Goal: Task Accomplishment & Management: Use online tool/utility

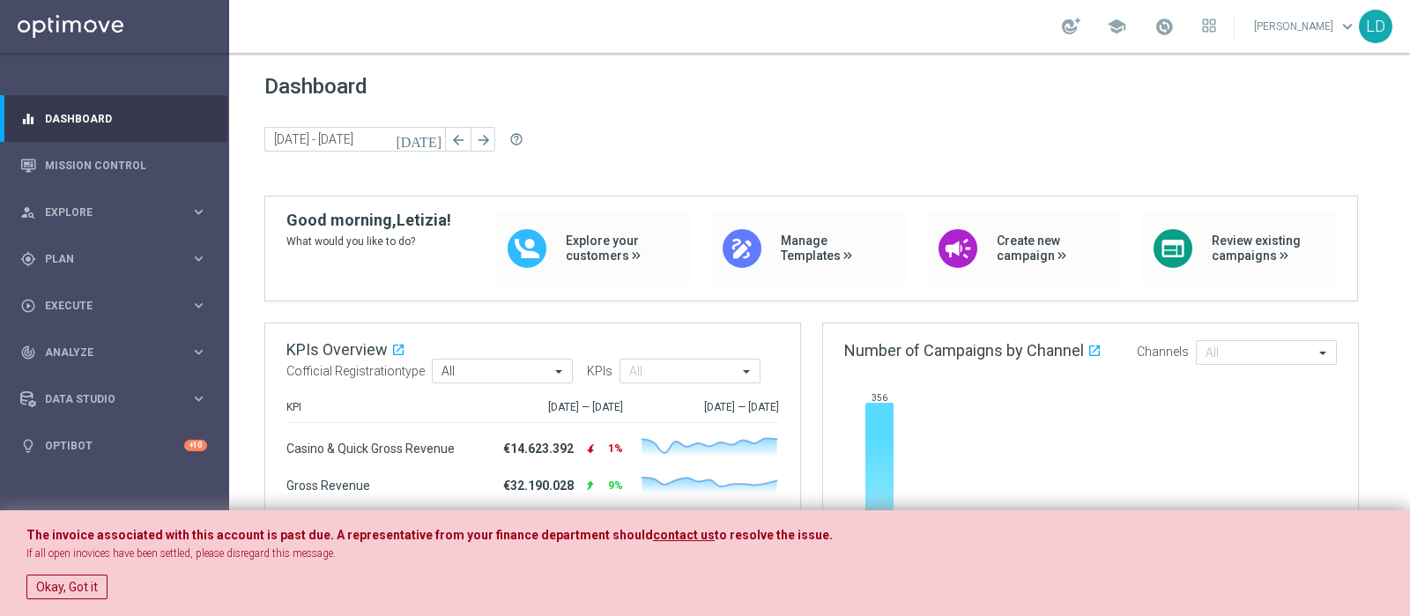
click at [88, 578] on button "Okay, Got it" at bounding box center [66, 587] width 81 height 25
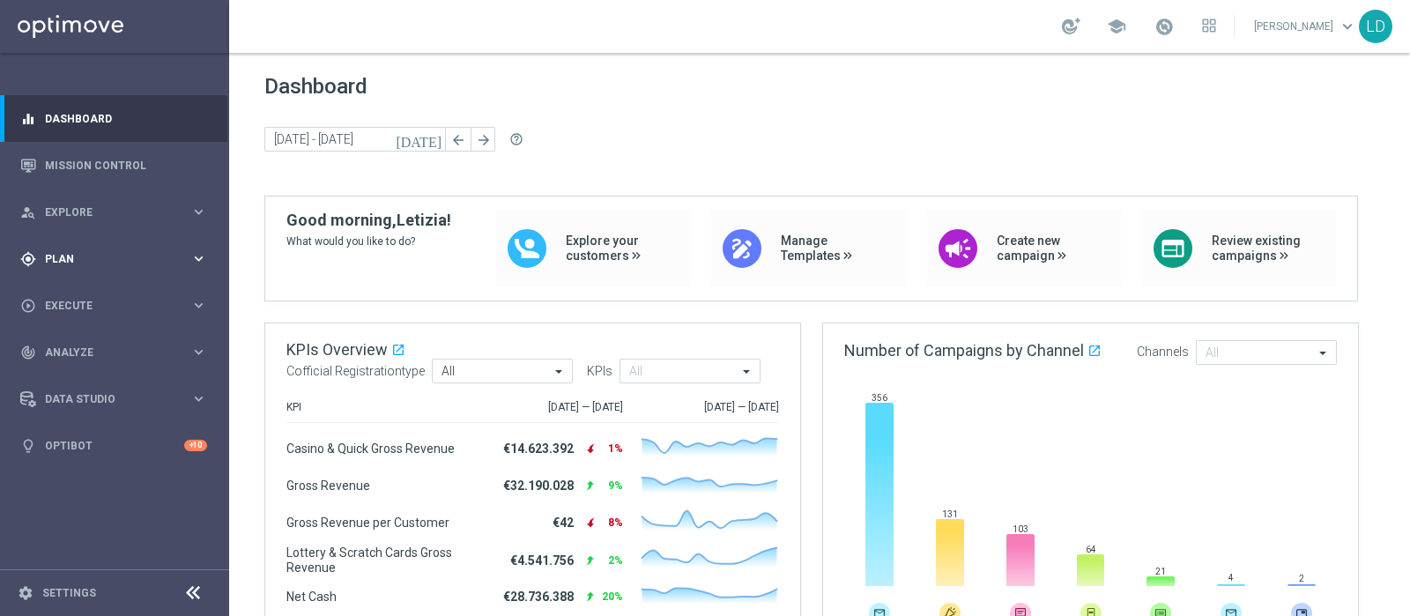
click at [200, 257] on icon "keyboard_arrow_right" at bounding box center [198, 258] width 17 height 17
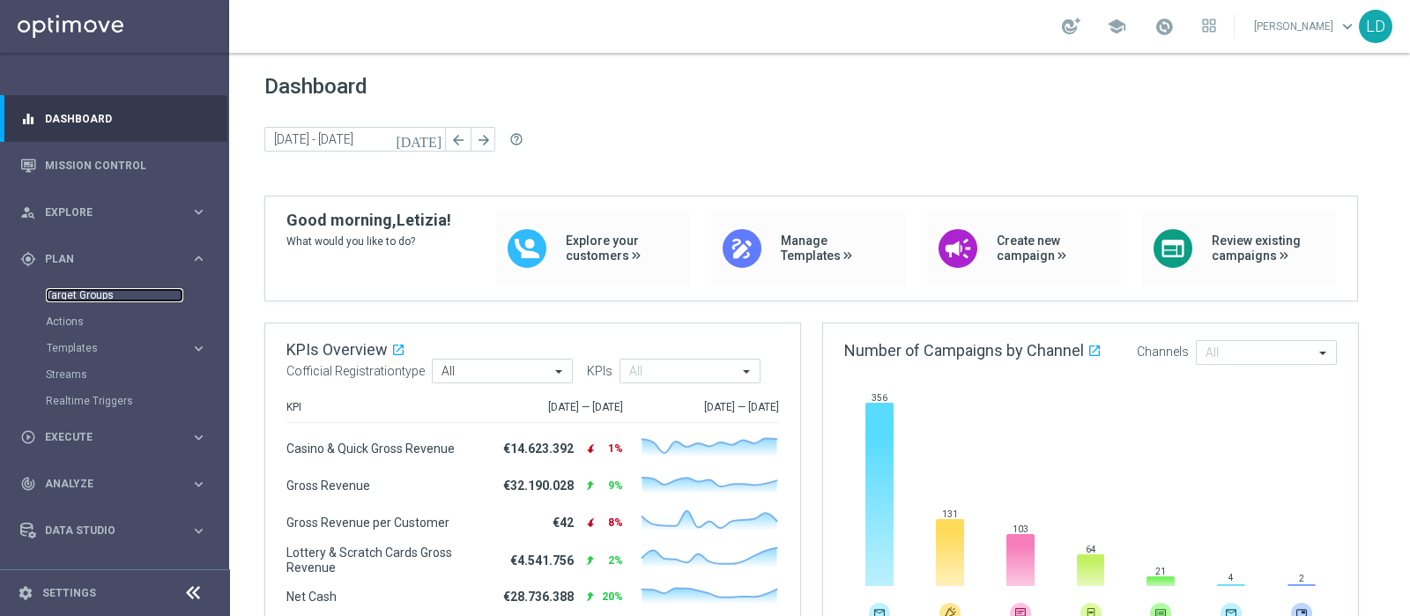
click at [96, 297] on link "Target Groups" at bounding box center [114, 295] width 137 height 14
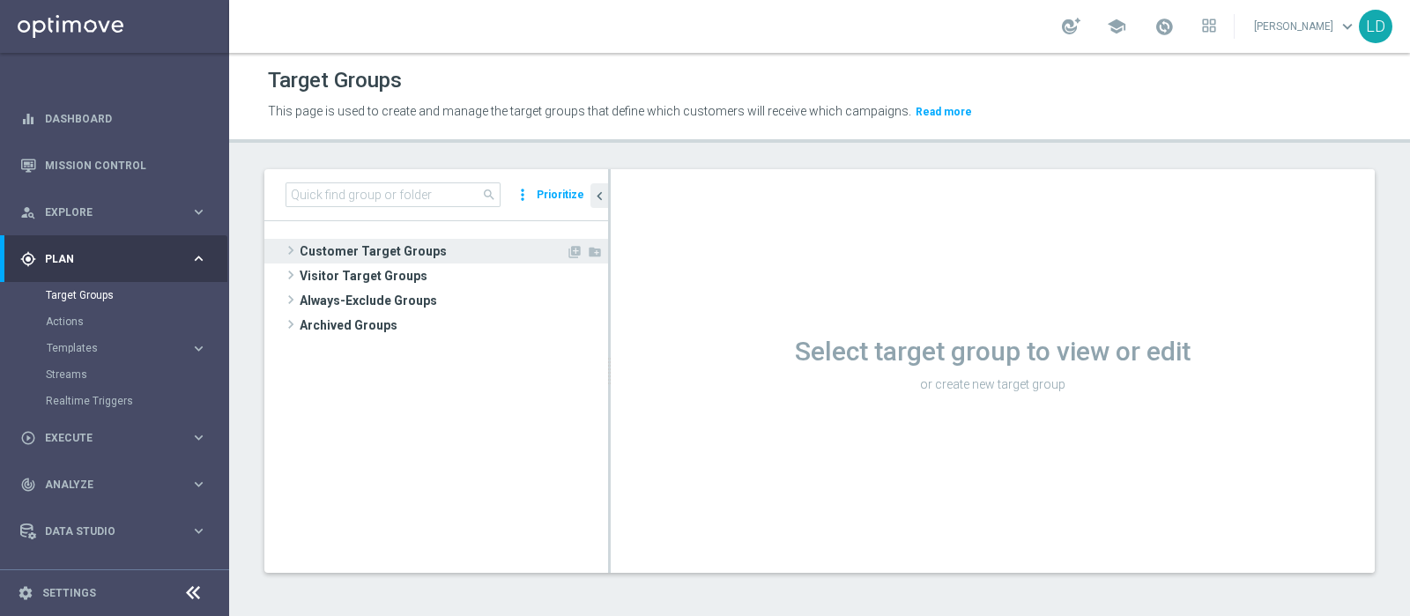
click at [385, 249] on span "Customer Target Groups" at bounding box center [433, 251] width 266 height 25
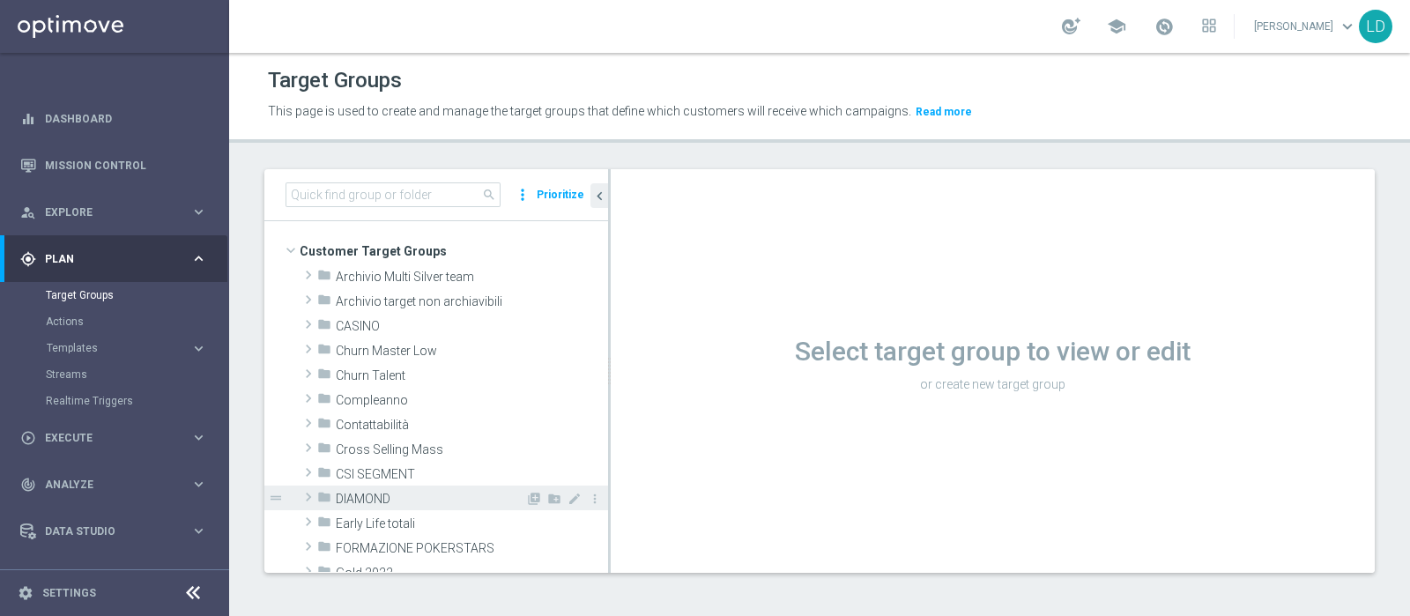
click at [398, 500] on span "DIAMOND" at bounding box center [430, 499] width 189 height 15
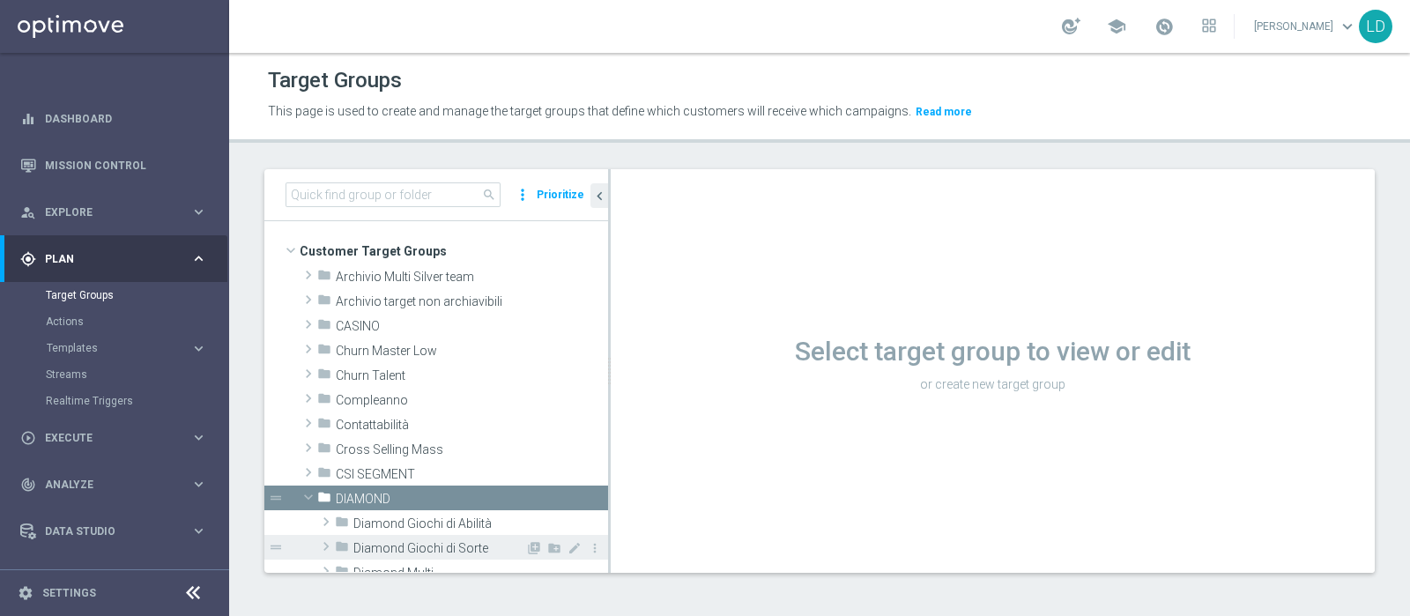
click at [412, 543] on span "Diamond Giochi di Sorte" at bounding box center [439, 548] width 172 height 15
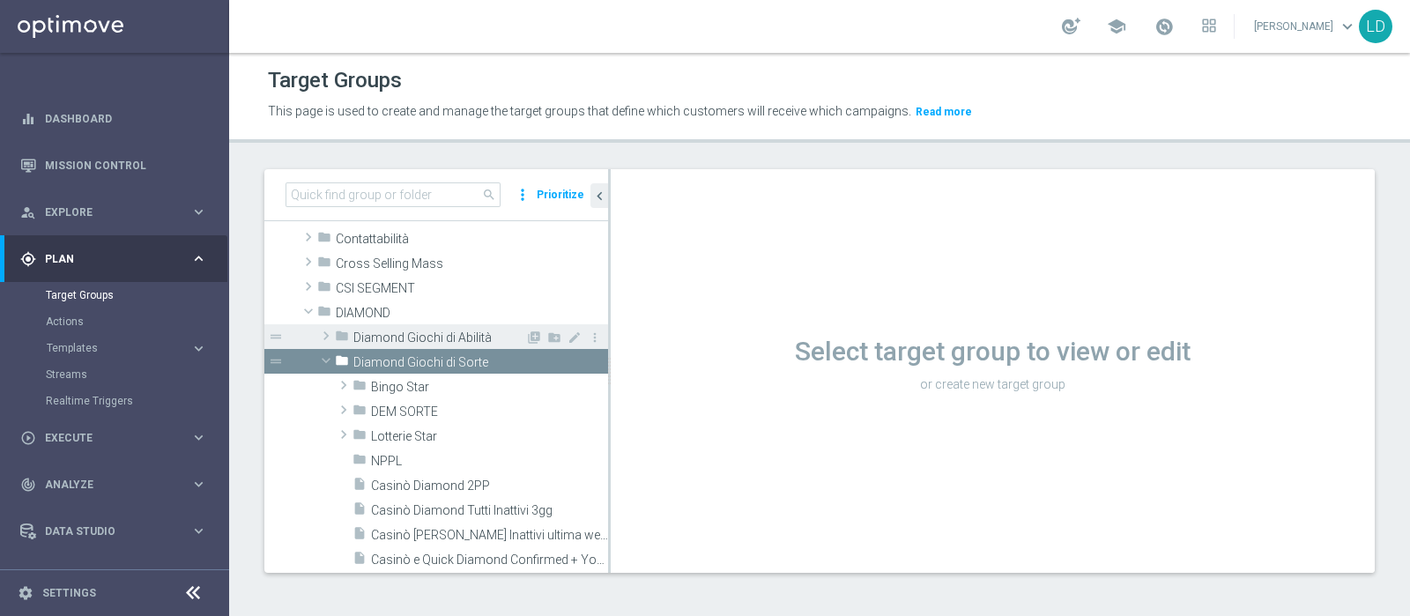
scroll to position [219, 0]
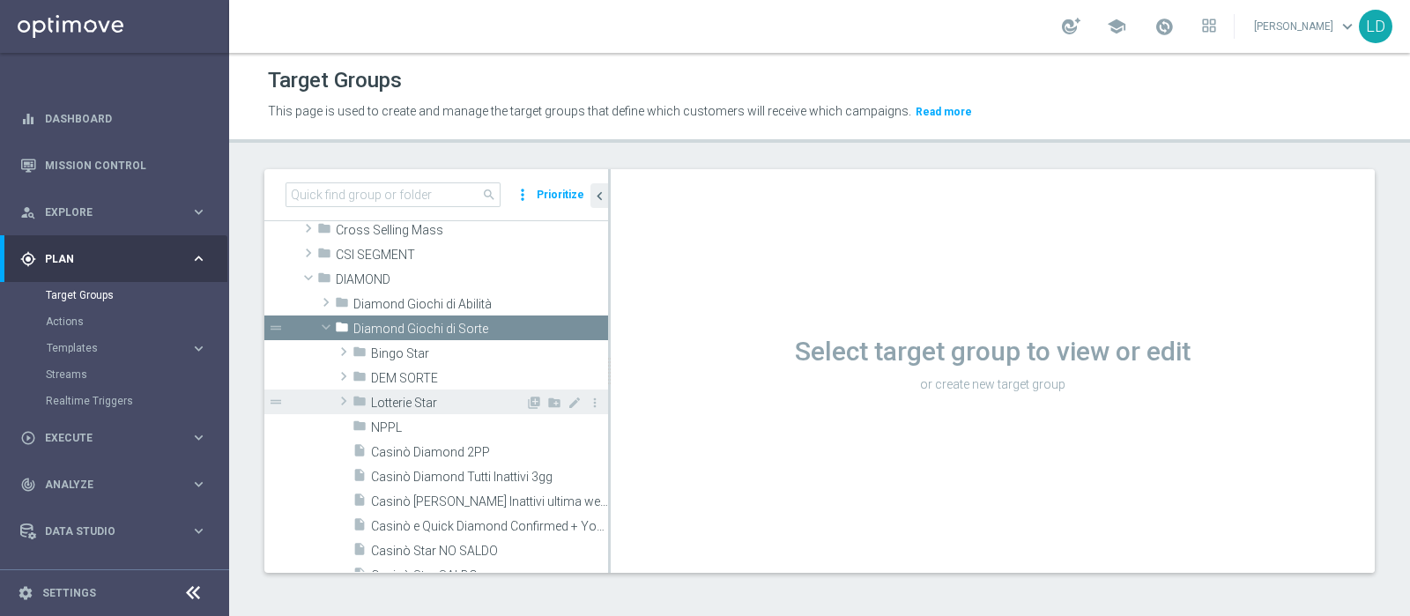
click at [442, 398] on span "Lotterie Star" at bounding box center [448, 403] width 154 height 15
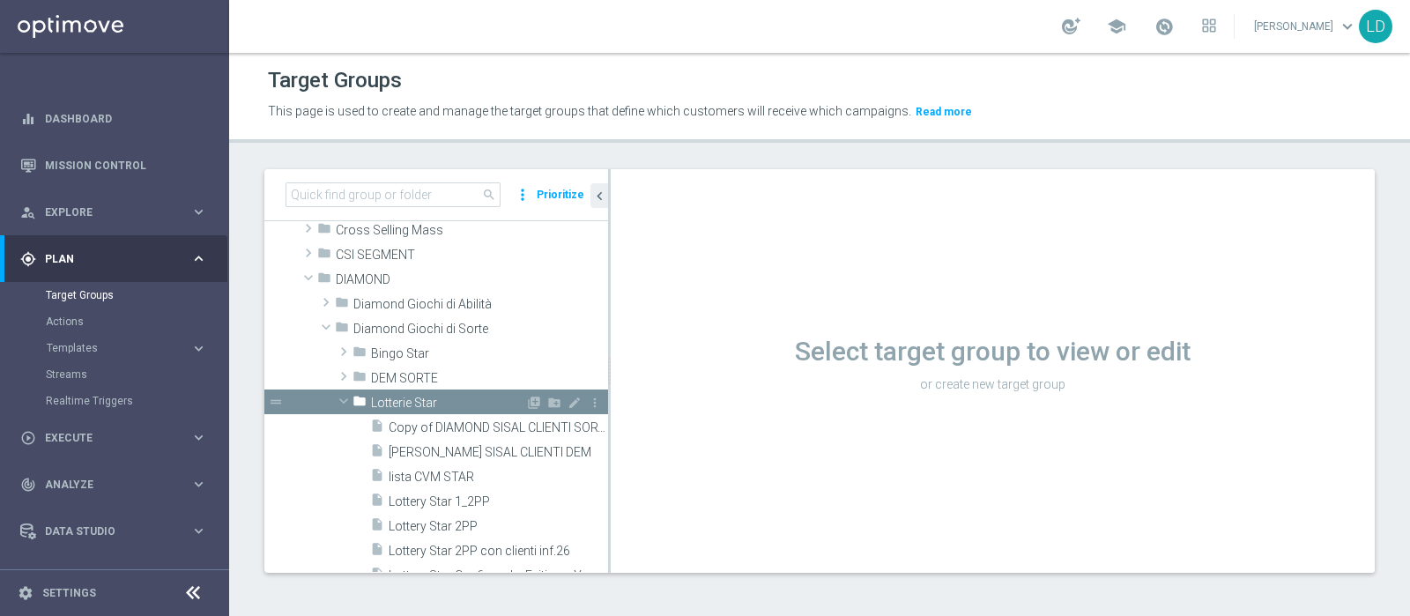
scroll to position [330, 0]
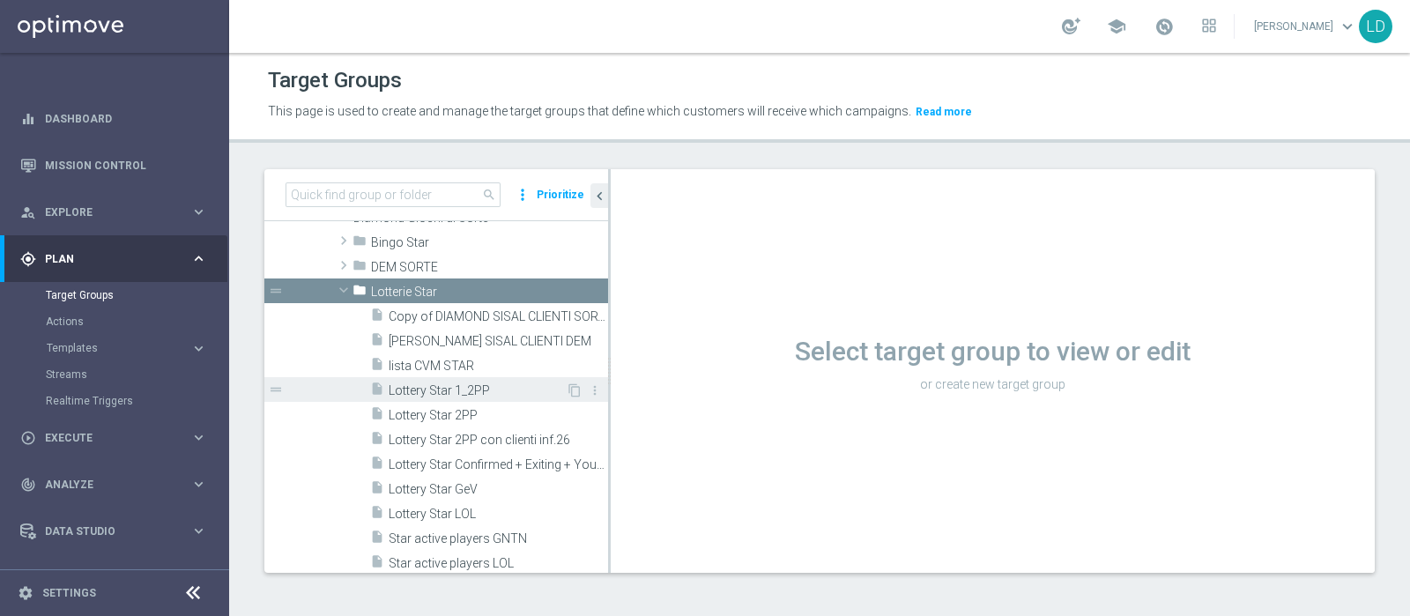
click at [445, 387] on span "Lottery Star 1_2PP" at bounding box center [477, 390] width 177 height 15
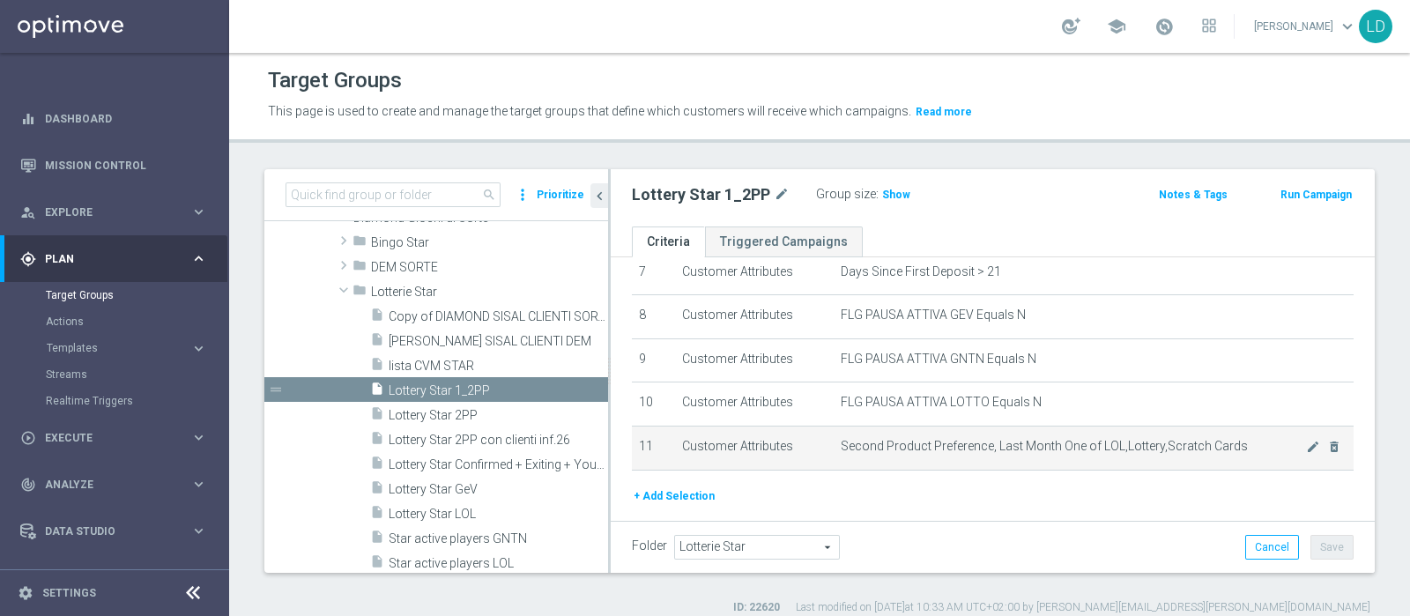
scroll to position [375, 0]
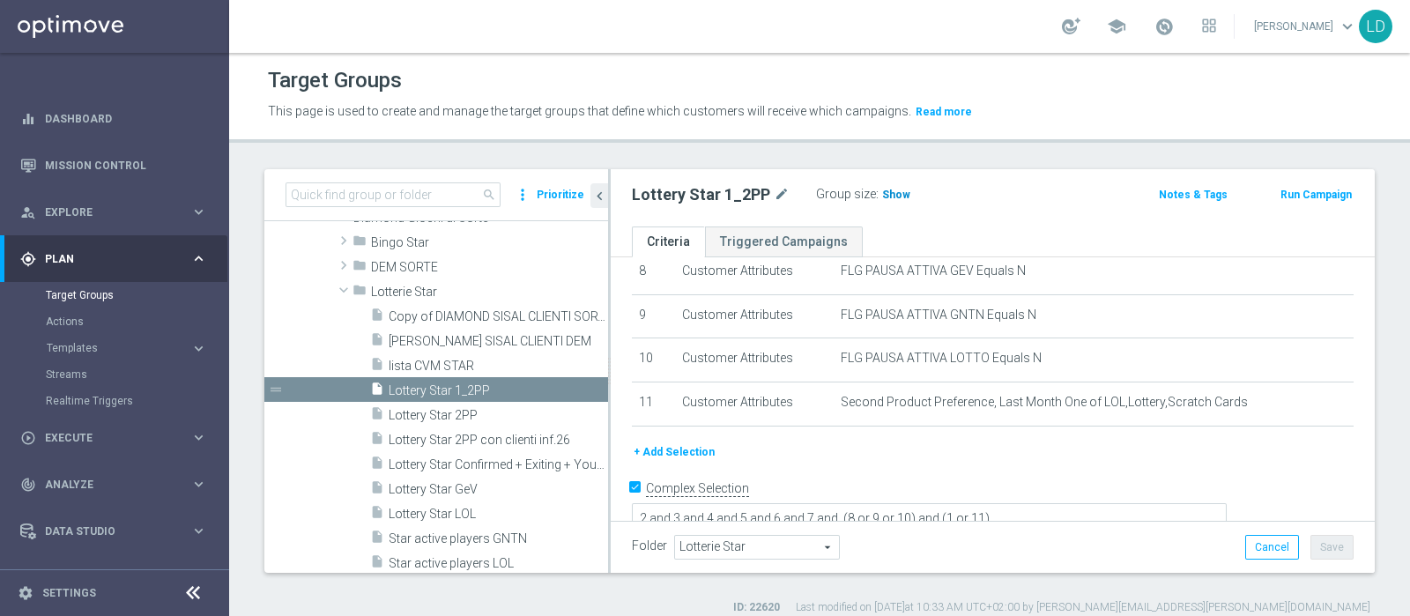
click at [898, 193] on span "Show" at bounding box center [896, 195] width 28 height 12
click at [891, 194] on span "750" at bounding box center [894, 197] width 22 height 17
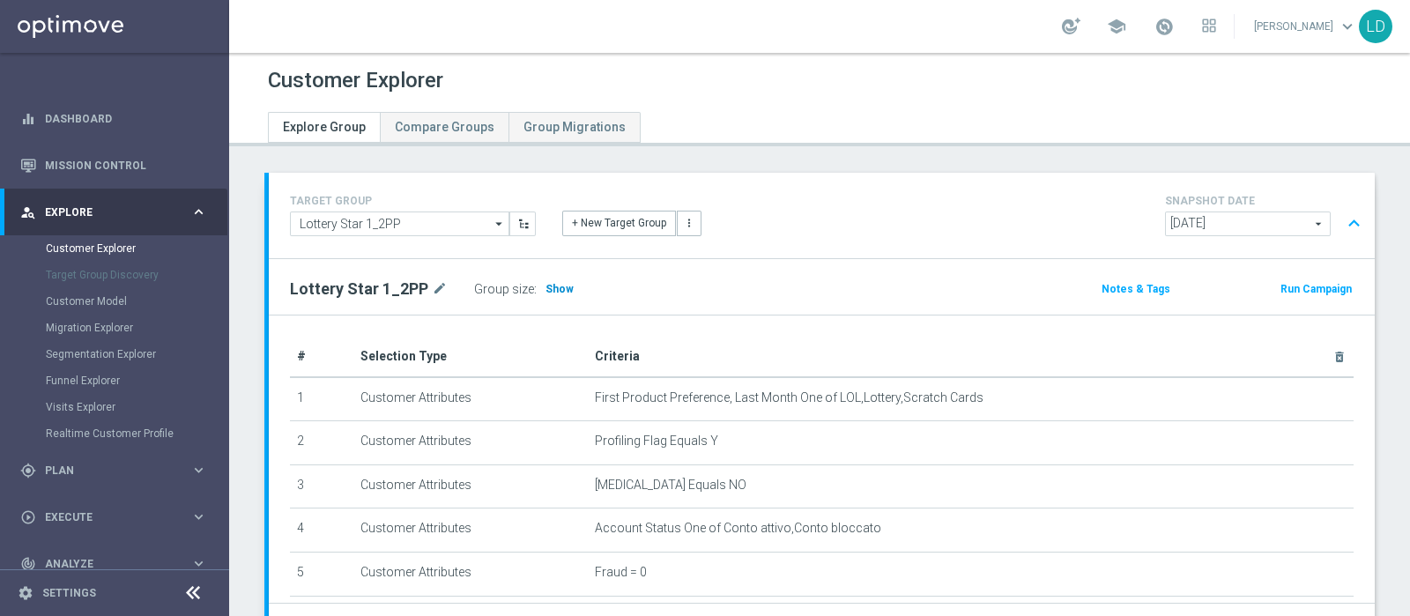
click at [560, 289] on span "Show" at bounding box center [559, 289] width 28 height 12
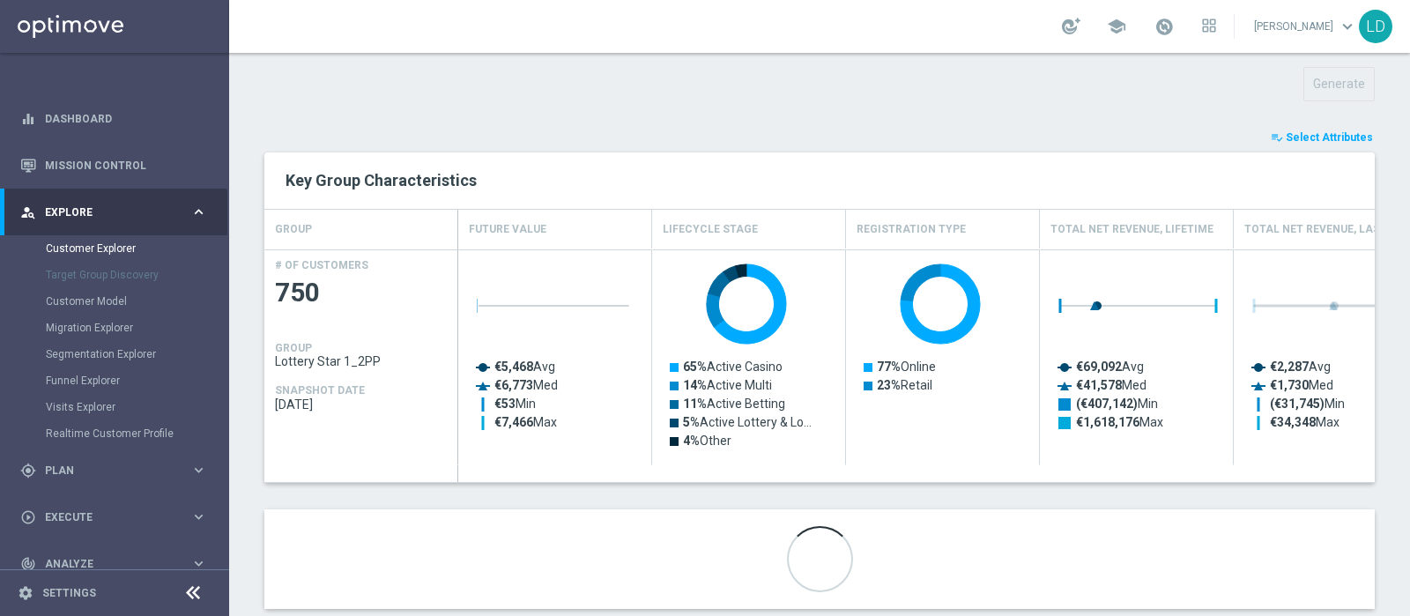
scroll to position [658, 0]
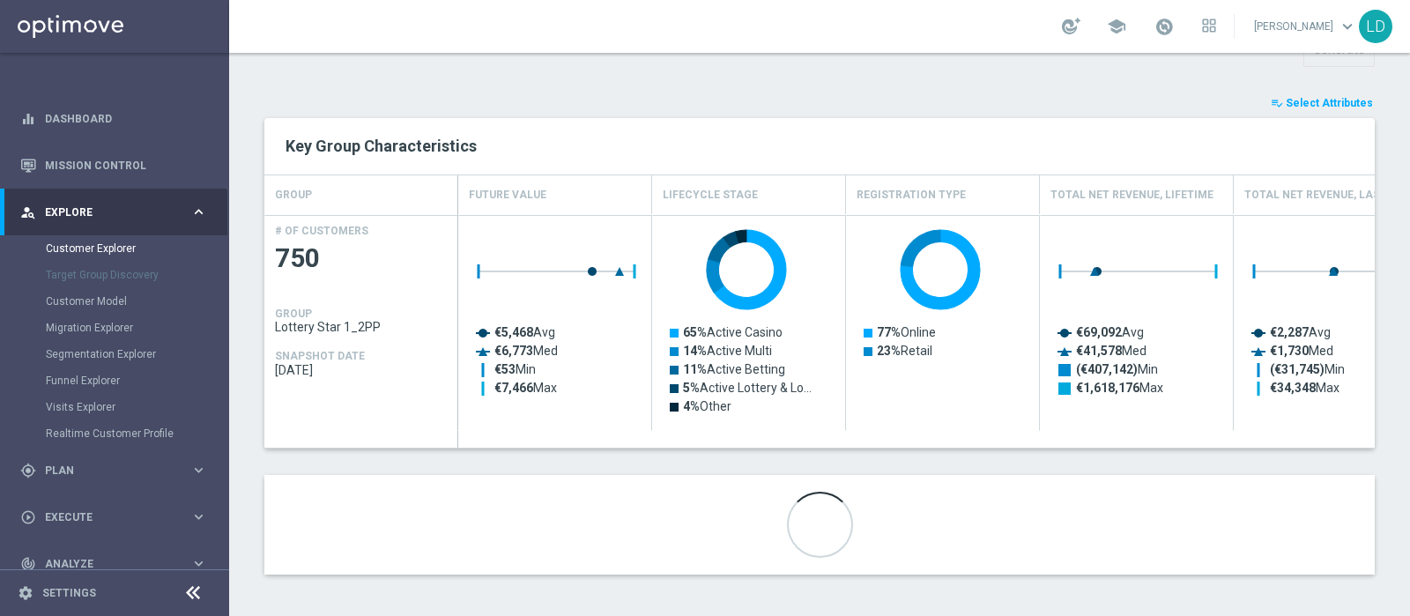
click at [1321, 99] on span "Select Attributes" at bounding box center [1329, 103] width 87 height 12
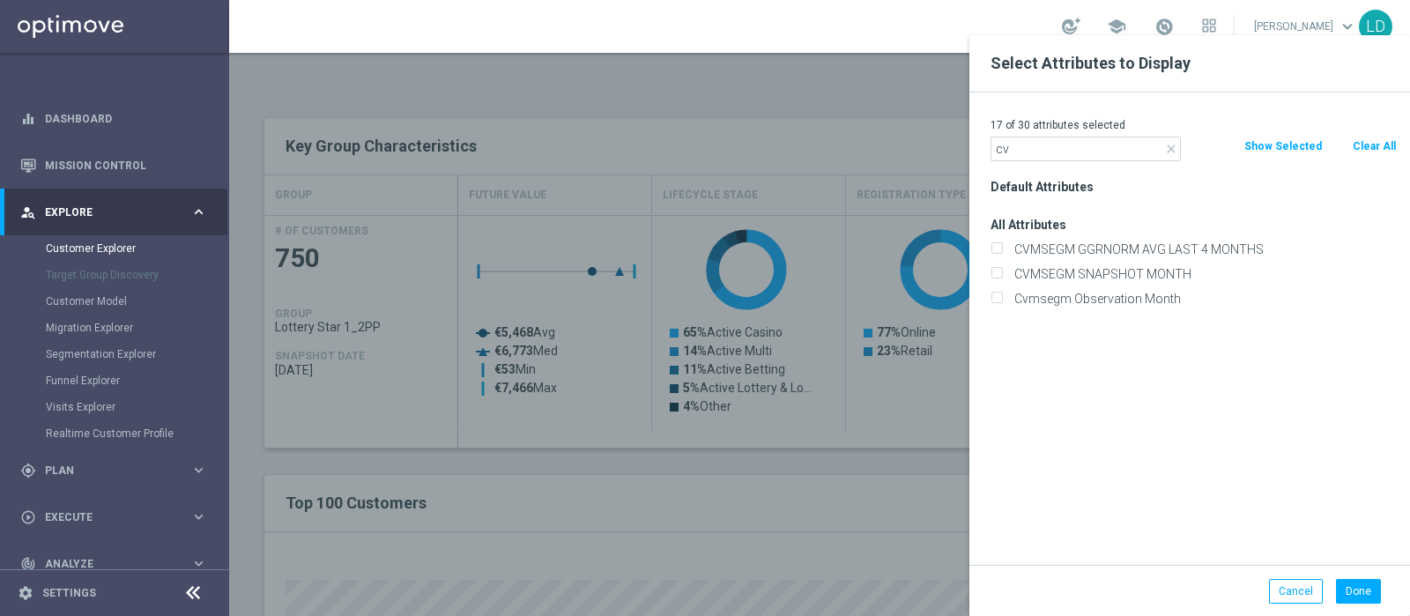
type input "c"
type input "mana"
click at [1040, 244] on label "CMANAGEMENT" at bounding box center [1202, 249] width 389 height 16
click at [1002, 246] on input "CMANAGEMENT" at bounding box center [996, 251] width 11 height 11
checkbox input "true"
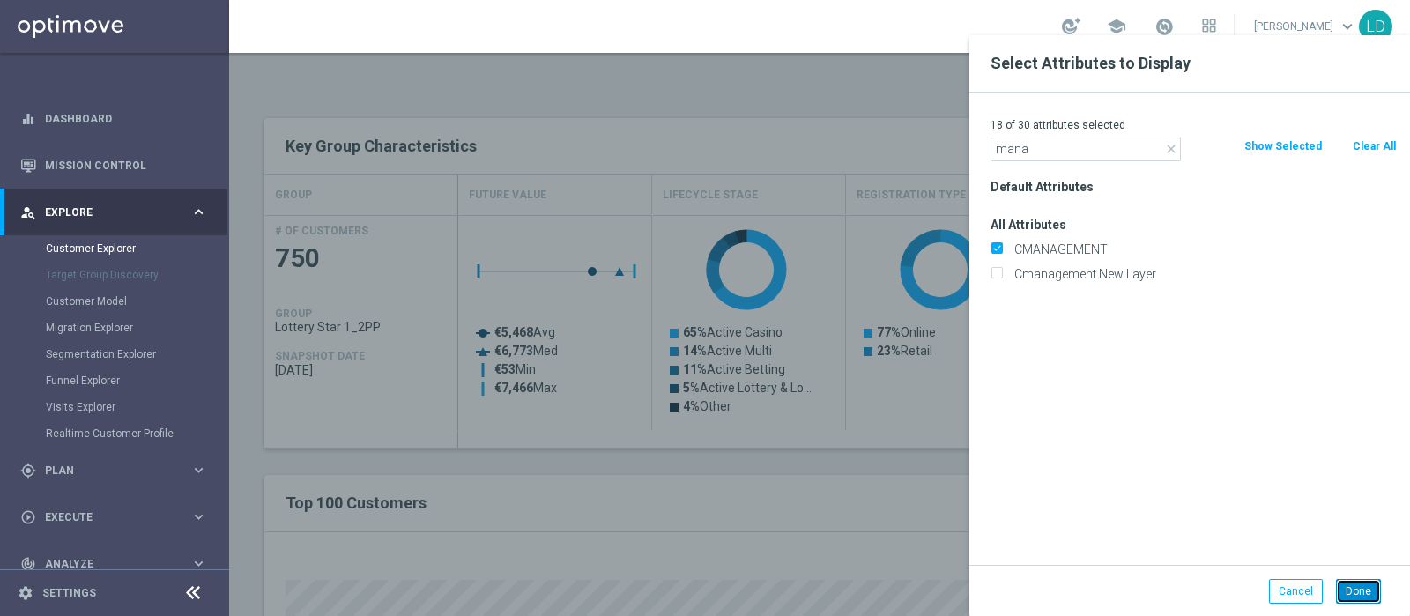
click at [1365, 588] on button "Done" at bounding box center [1358, 591] width 45 height 25
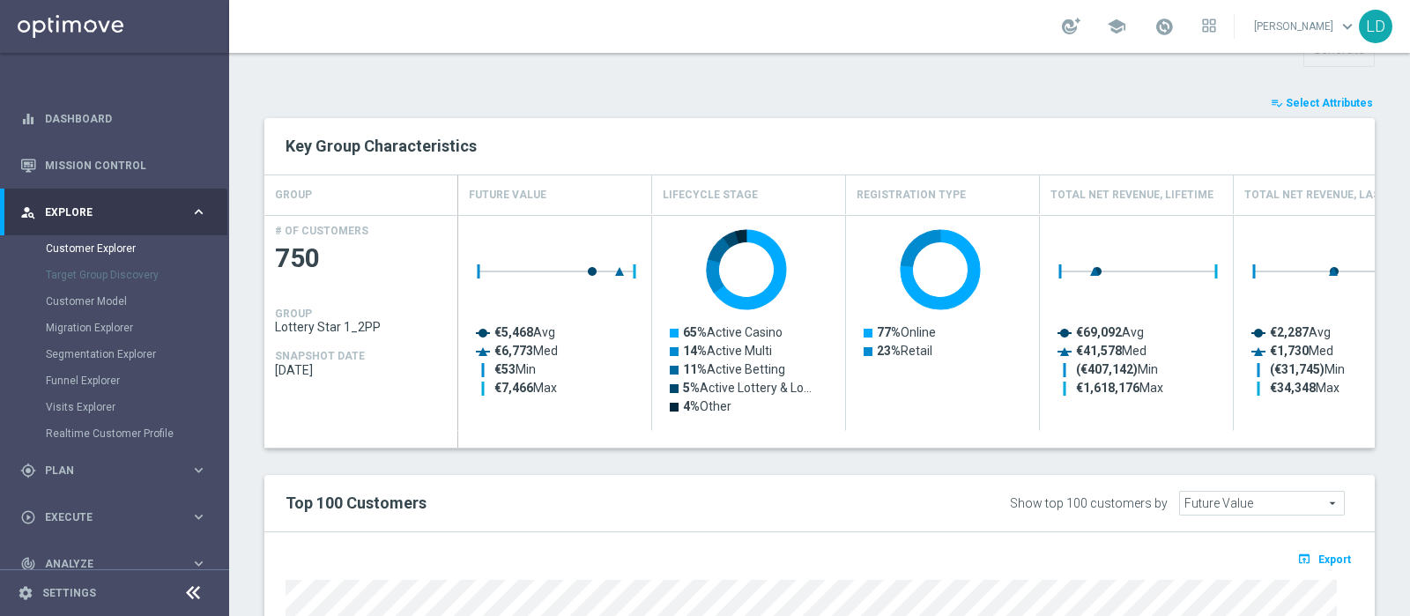
click at [1317, 97] on span "Select Attributes" at bounding box center [1329, 103] width 87 height 12
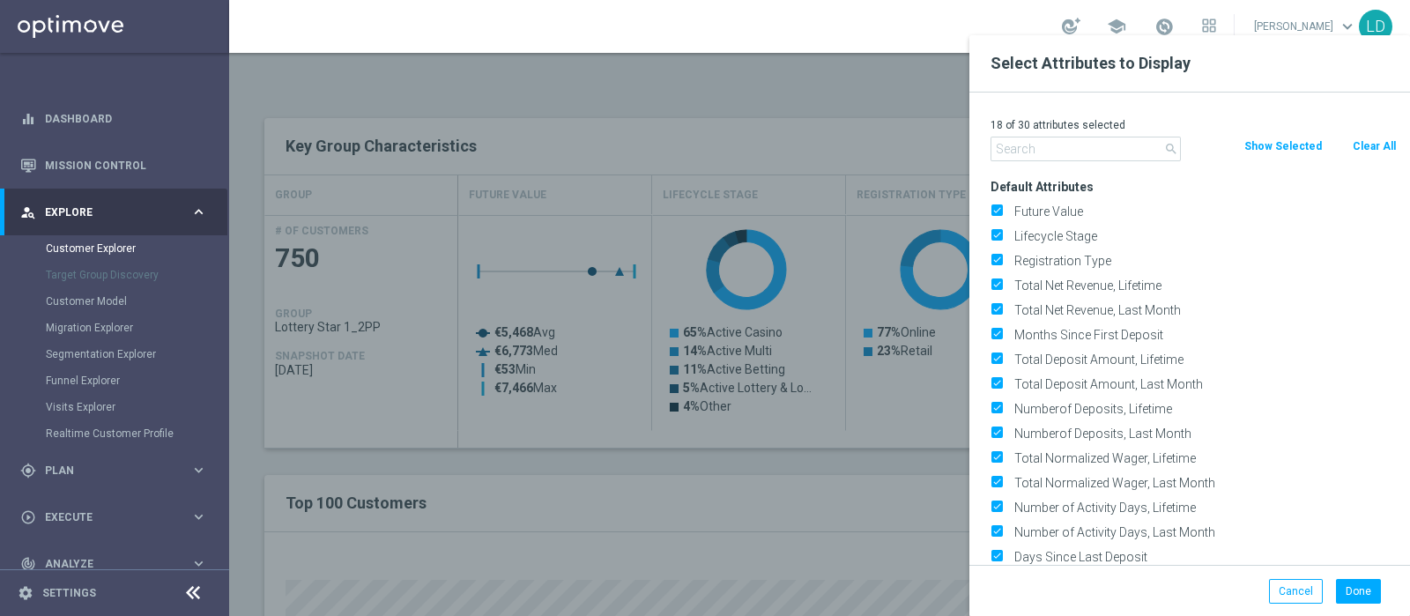
click at [1084, 148] on input "text" at bounding box center [1086, 149] width 190 height 25
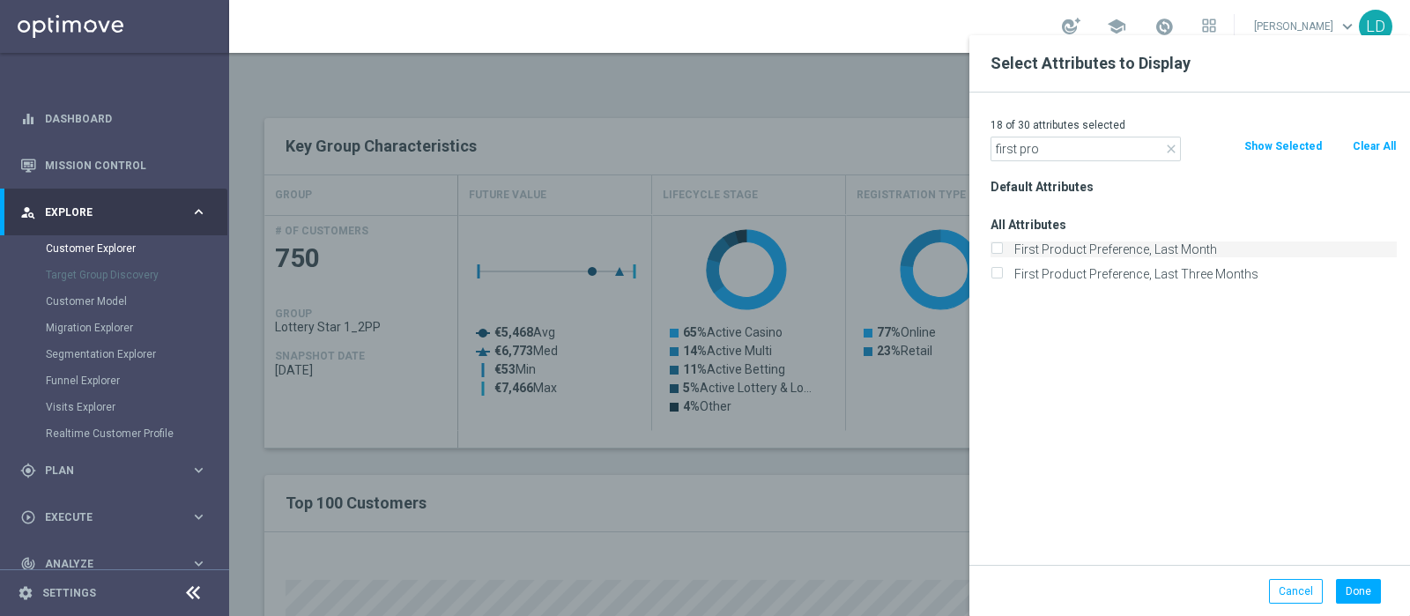
type input "first pro"
click at [1134, 252] on label "First Product Preference, Last Month" at bounding box center [1202, 249] width 389 height 16
click at [1002, 252] on input "First Product Preference, Last Month" at bounding box center [996, 251] width 11 height 11
checkbox input "true"
click at [1365, 590] on button "Done" at bounding box center [1358, 591] width 45 height 25
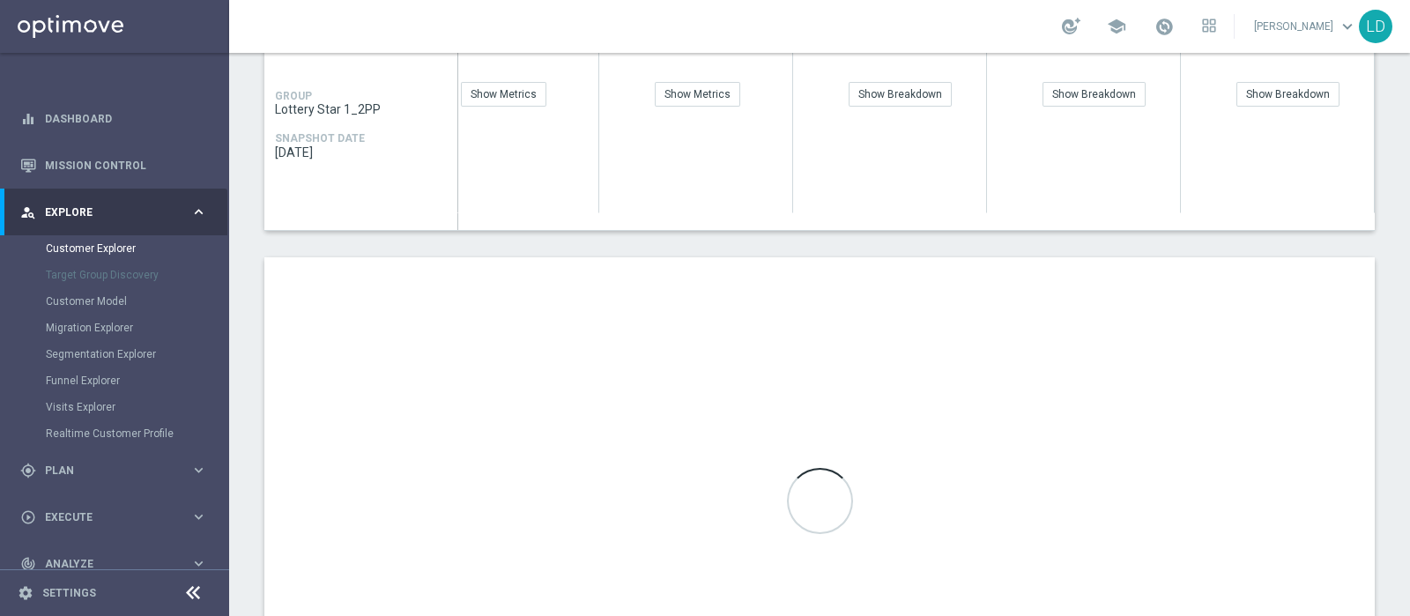
scroll to position [879, 0]
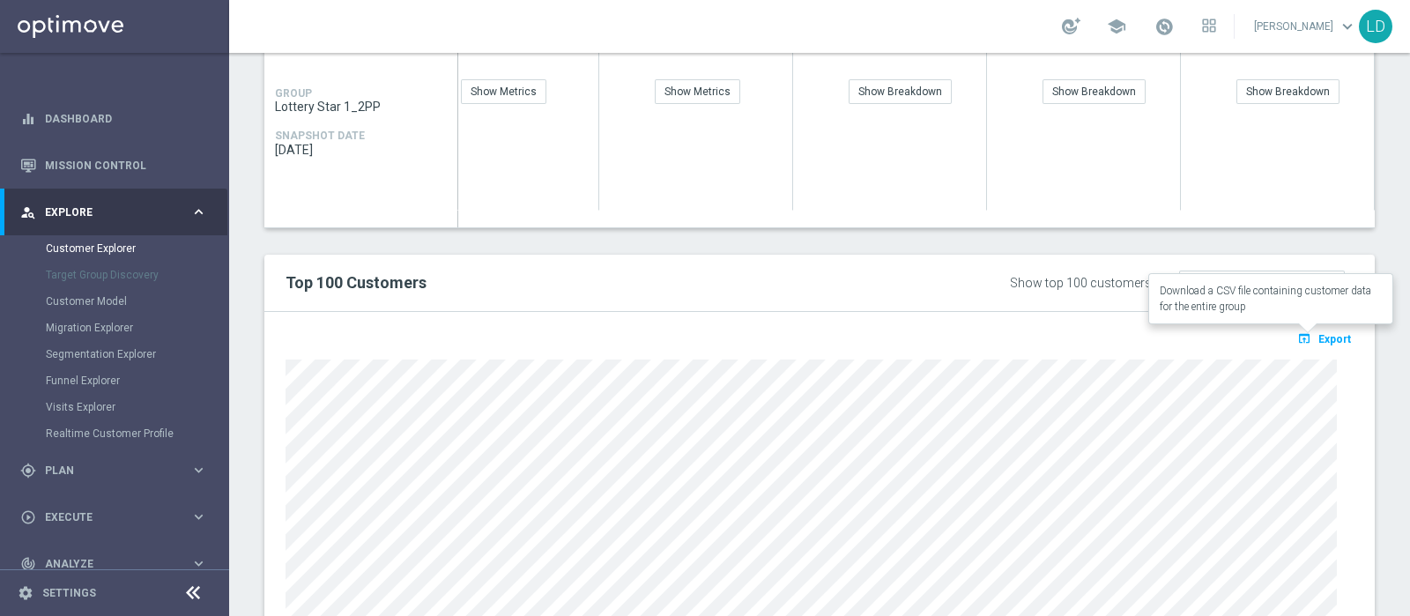
click at [1321, 334] on span "Export" at bounding box center [1334, 339] width 33 height 12
